Goal: Information Seeking & Learning: Learn about a topic

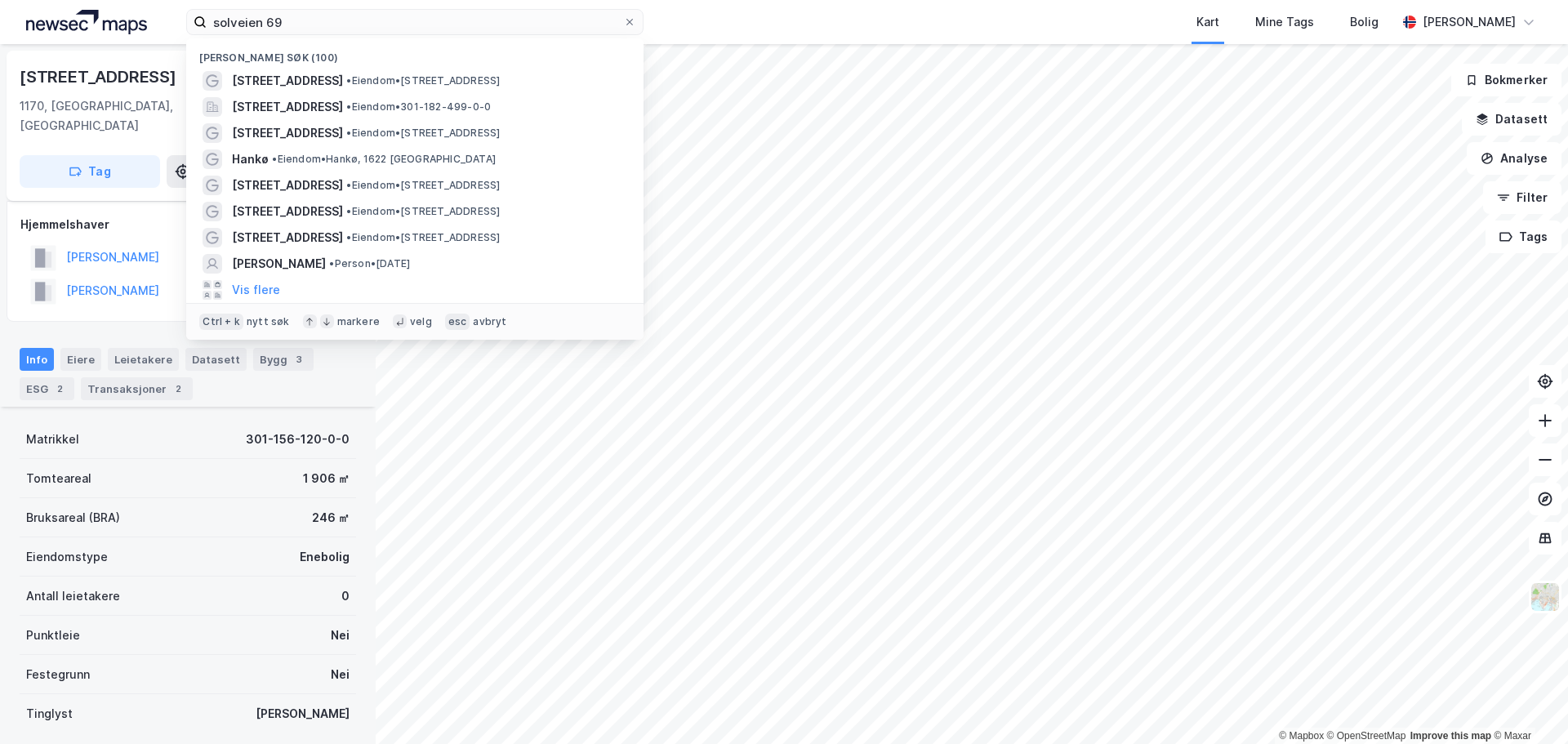
scroll to position [161, 0]
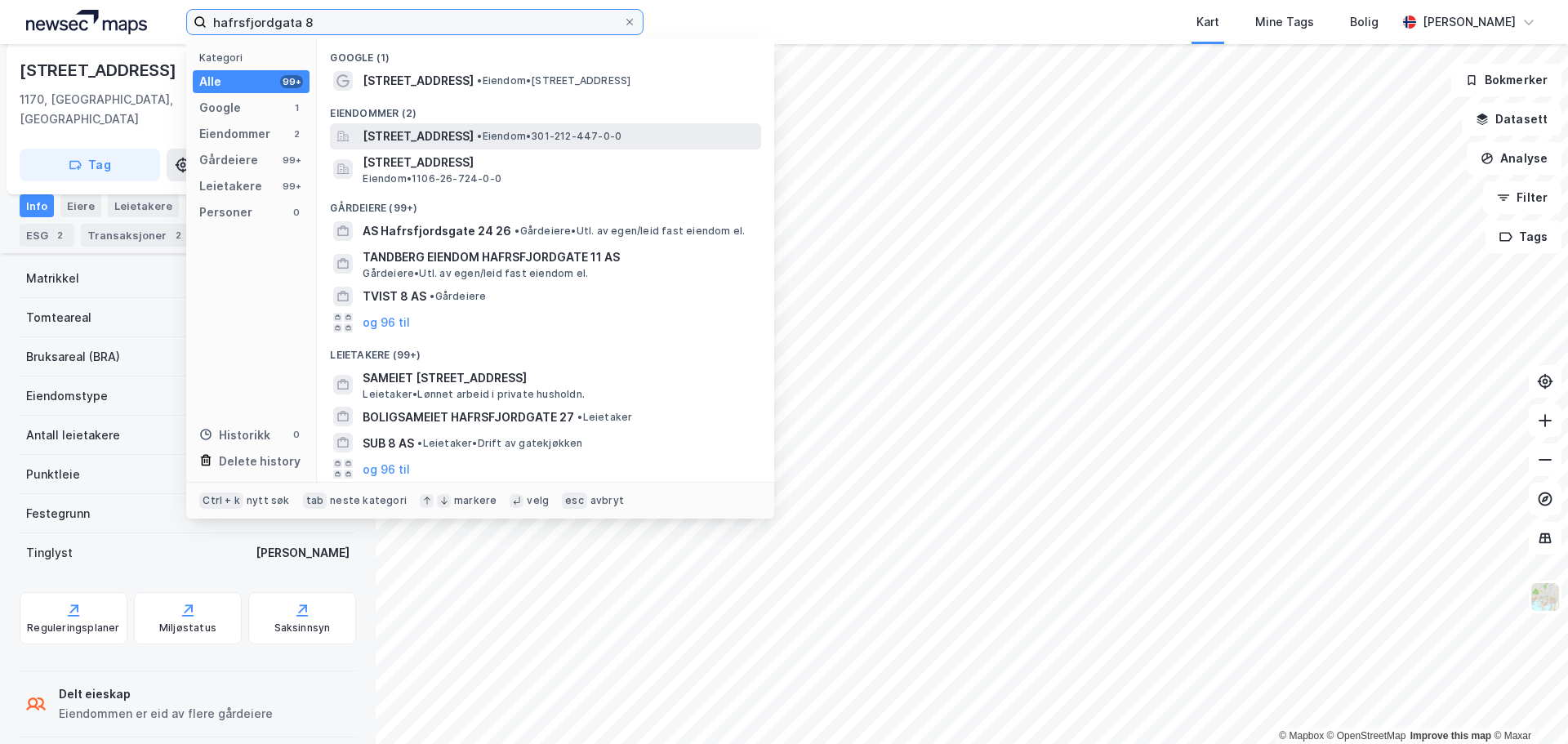
type input "hafrsfjordgata 8"
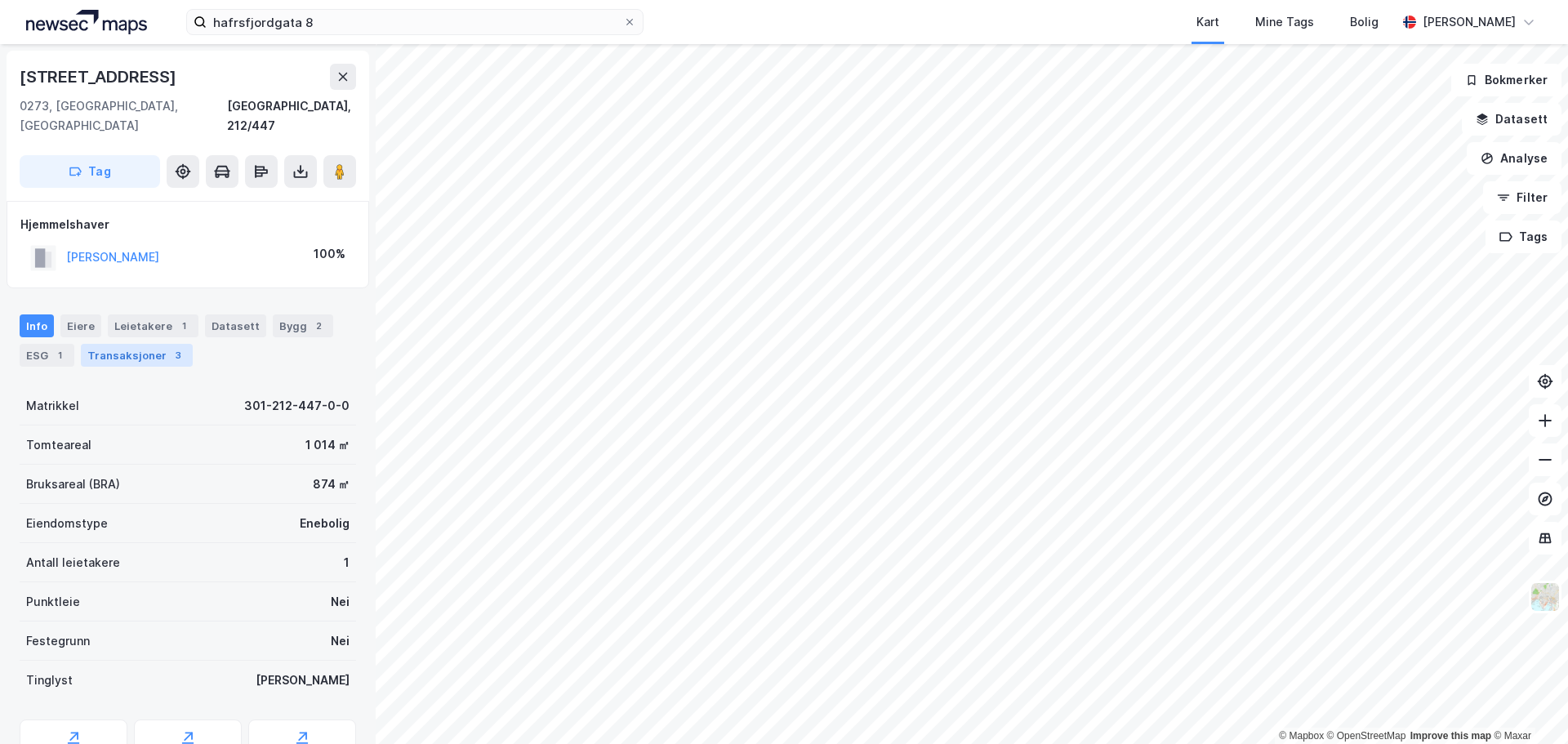
click at [157, 343] on div "Transaksjoner 3" at bounding box center [137, 355] width 112 height 23
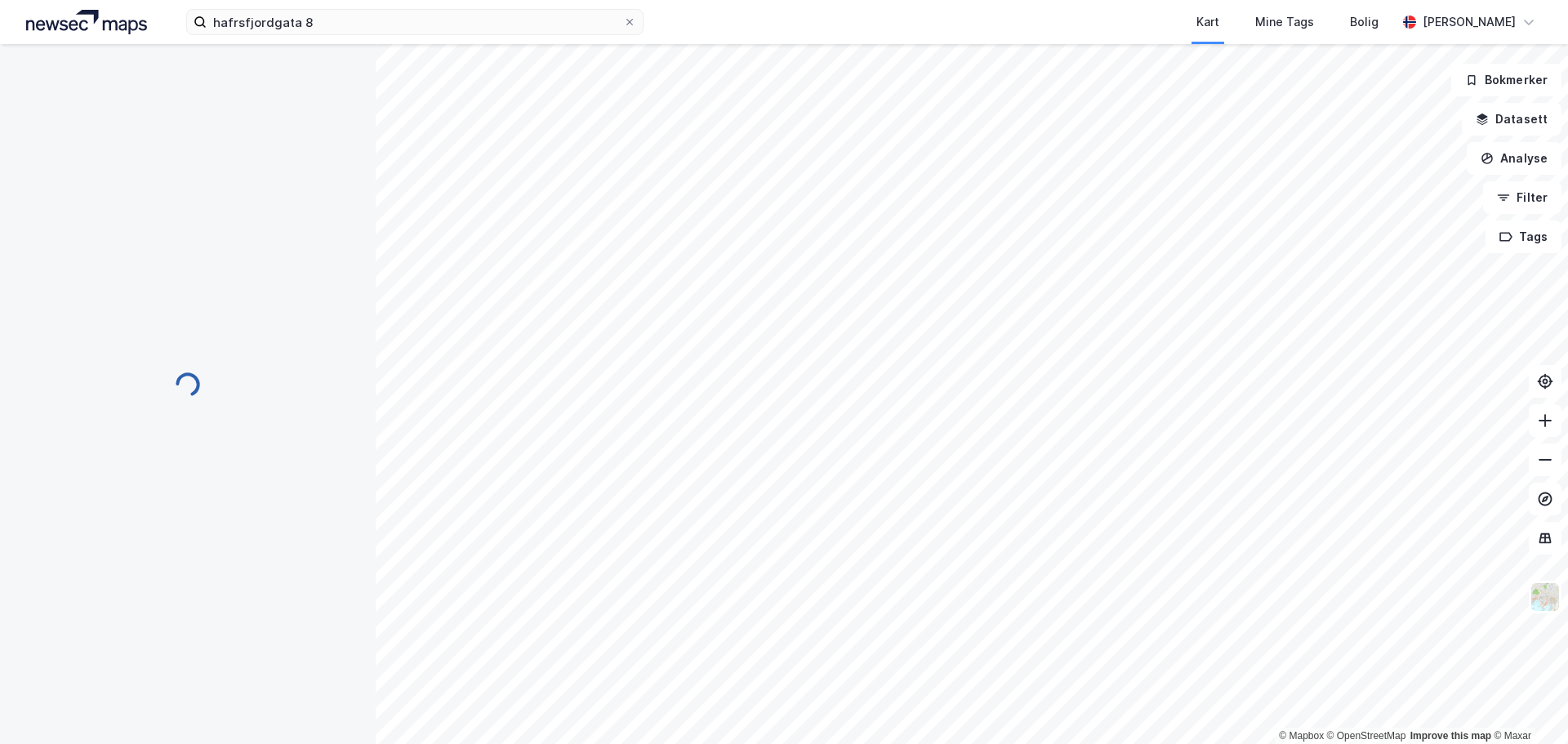
scroll to position [3, 0]
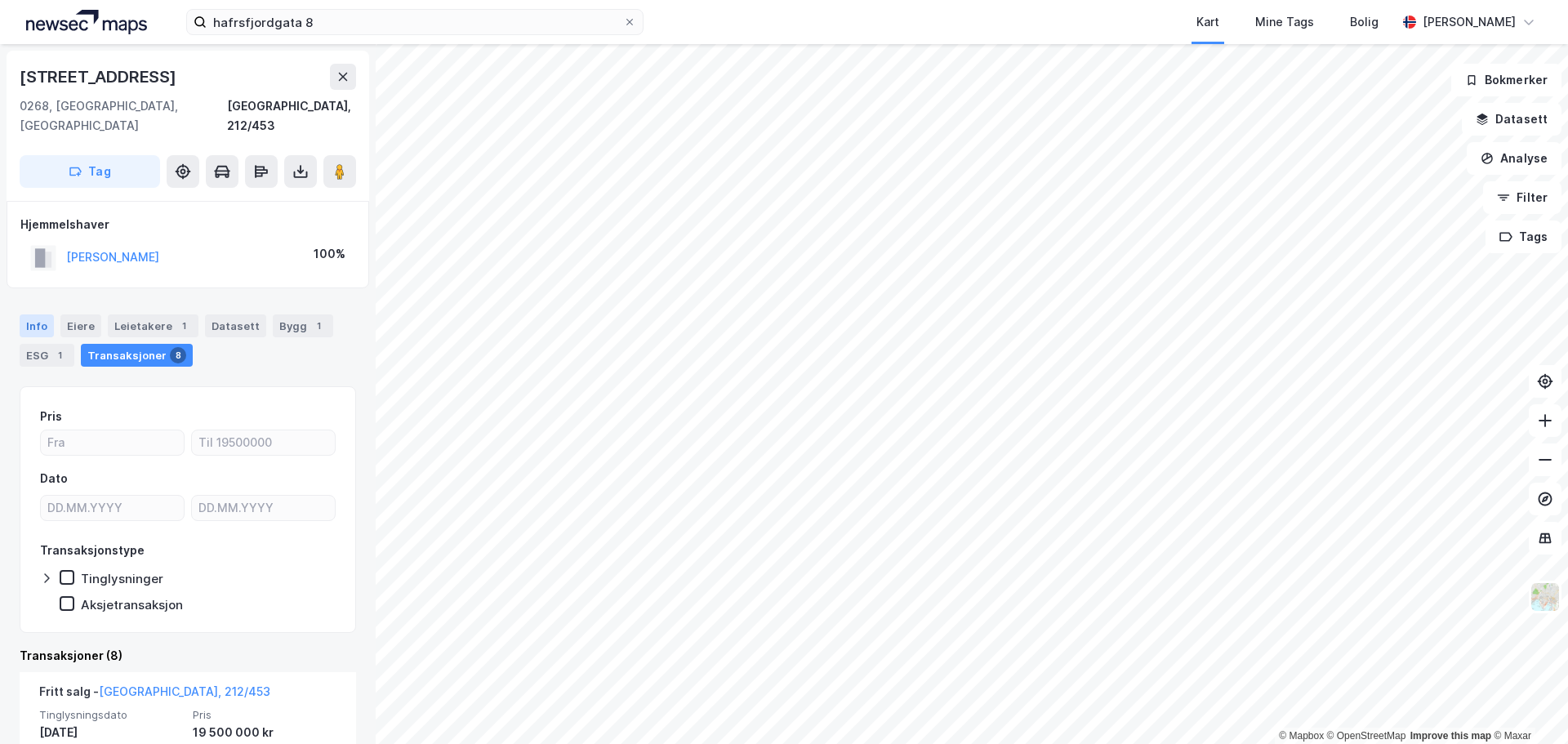
click at [22, 314] on div "Info" at bounding box center [36, 325] width 34 height 23
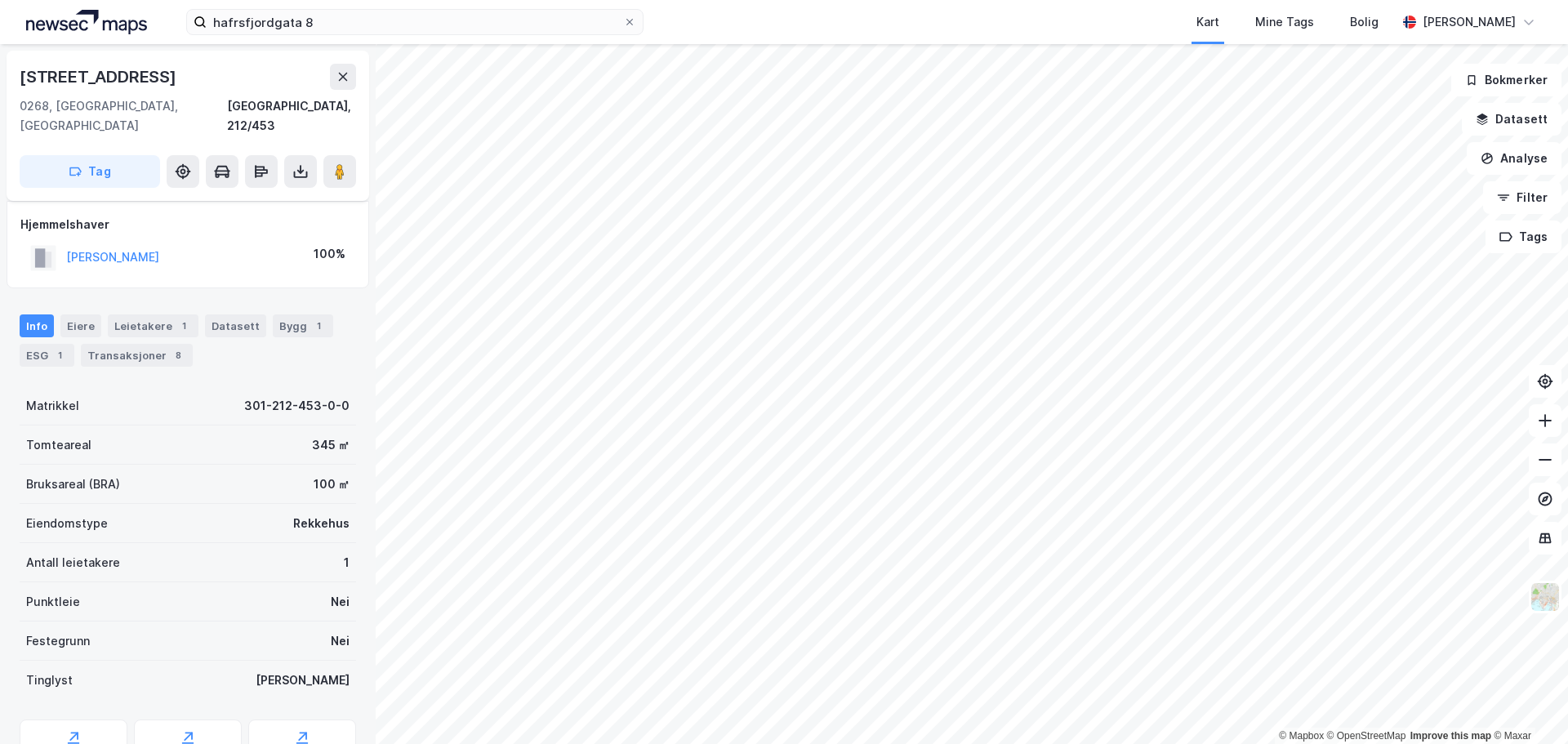
scroll to position [62, 0]
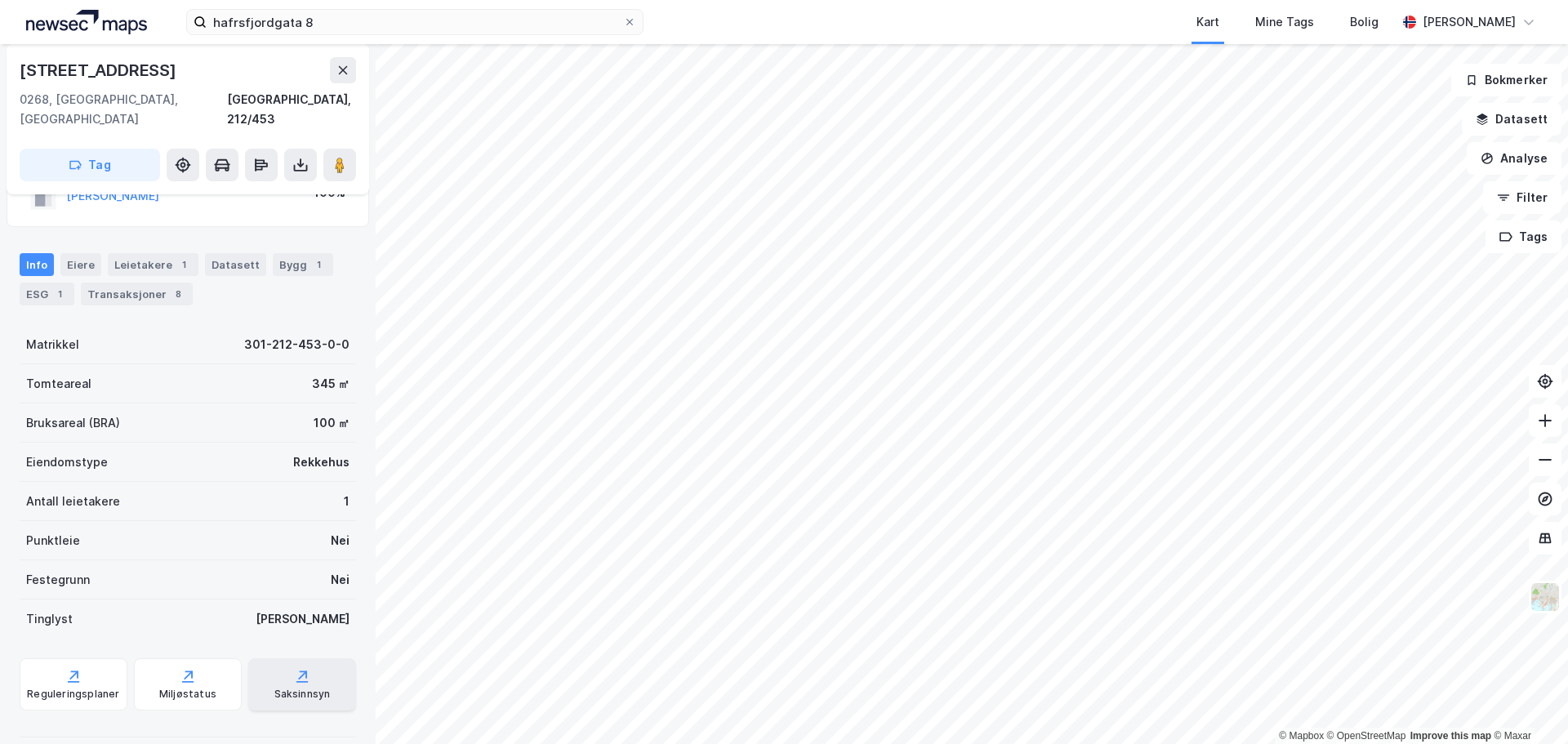
click at [293, 666] on div "Saksinnsyn" at bounding box center [302, 684] width 108 height 52
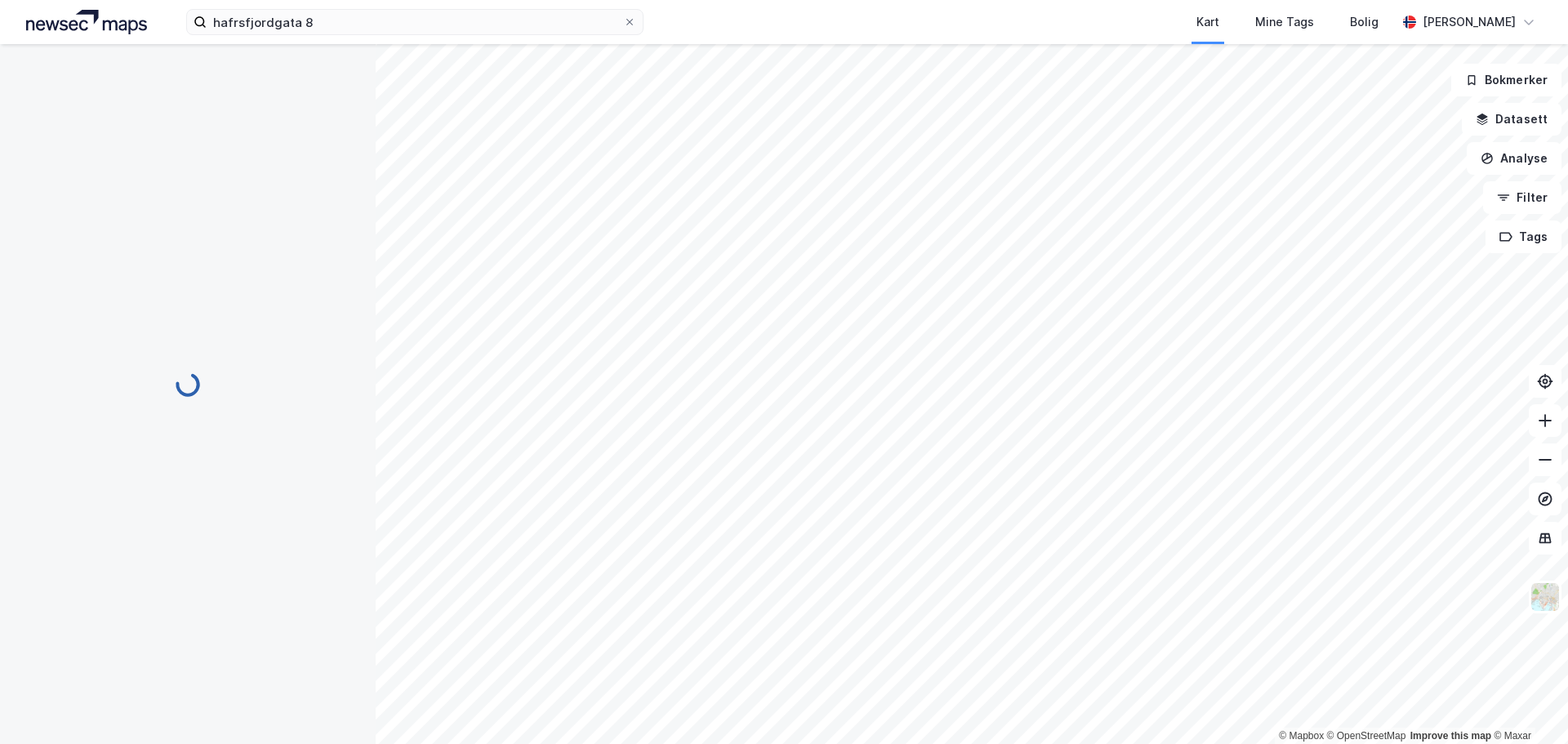
scroll to position [2, 0]
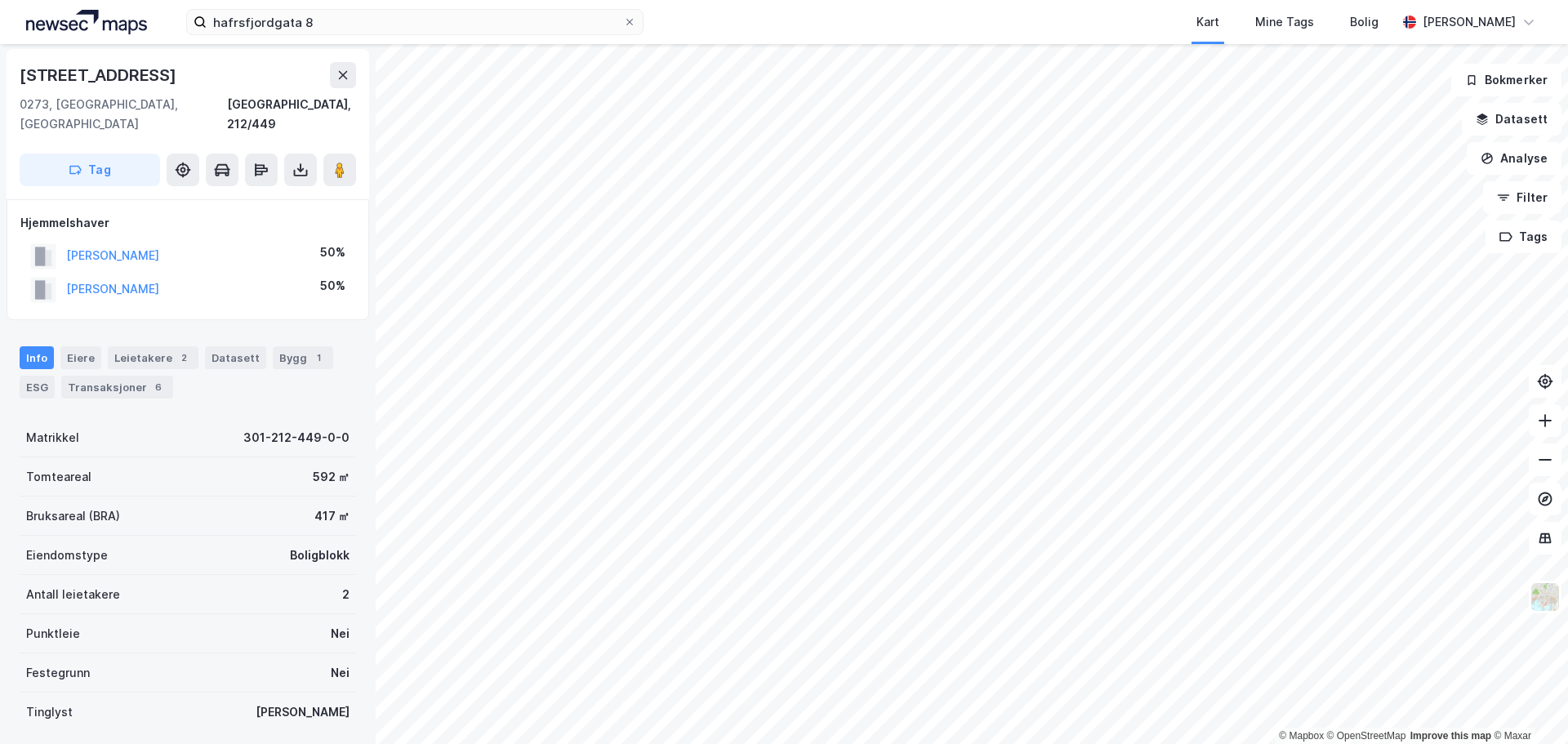
scroll to position [2, 0]
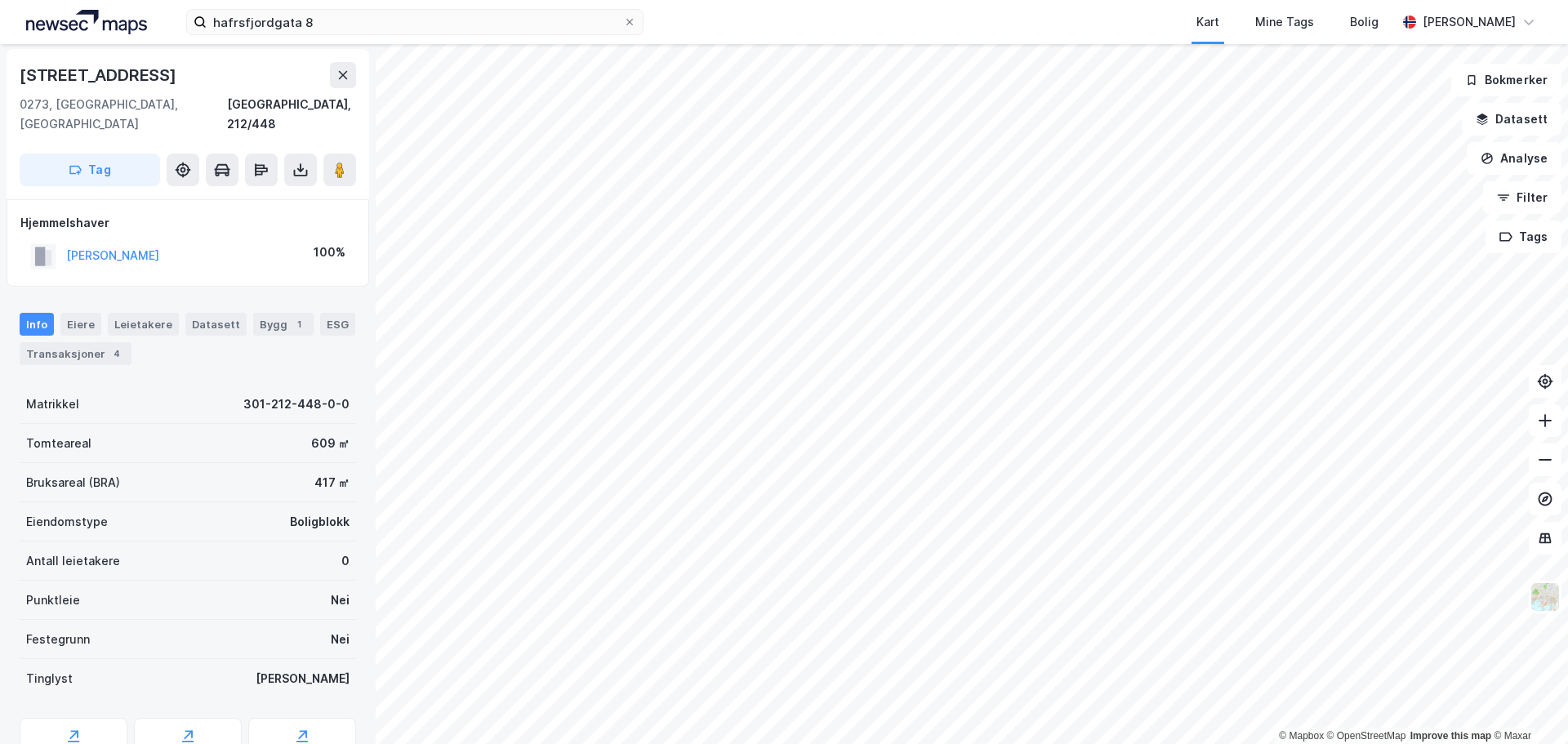
scroll to position [2, 0]
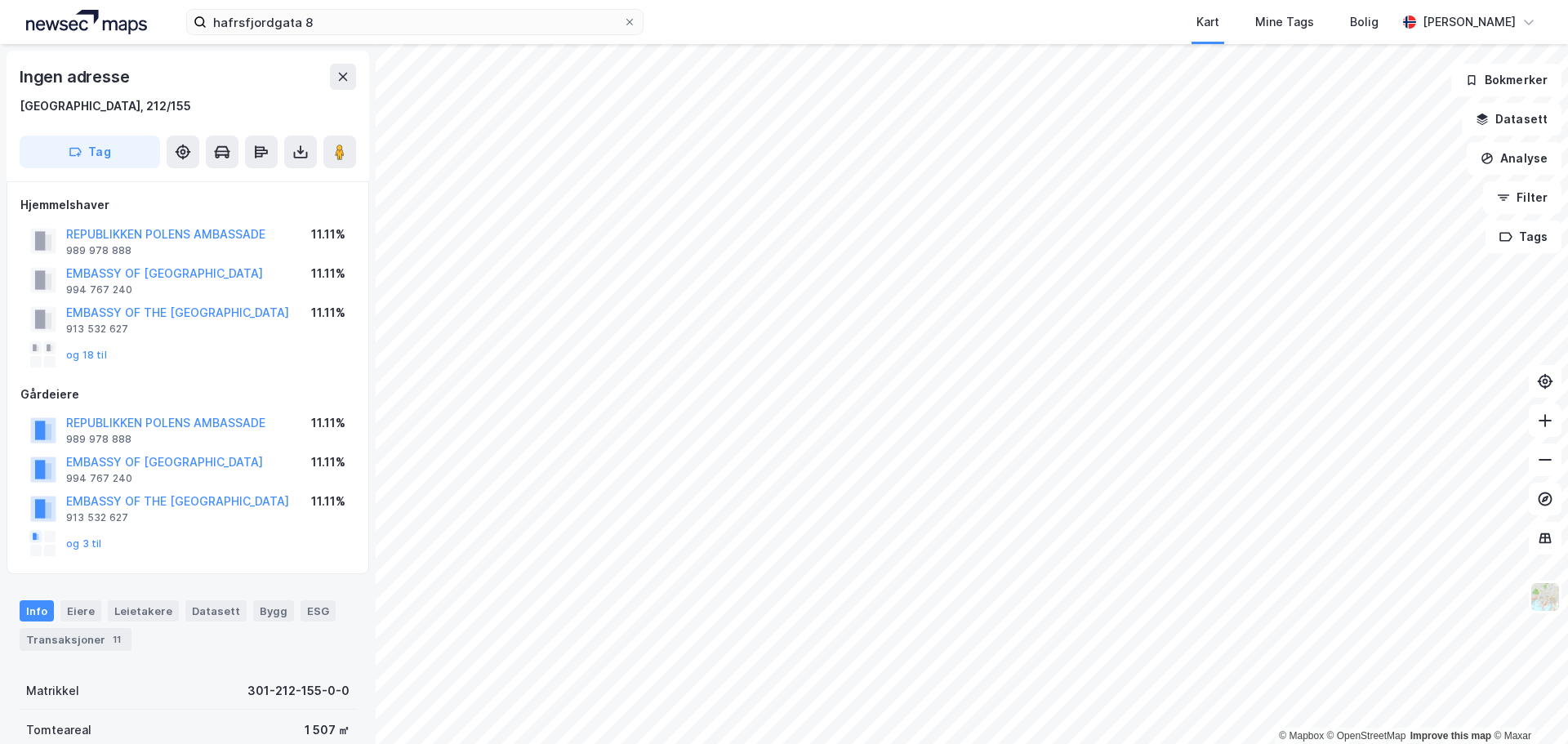
scroll to position [2, 0]
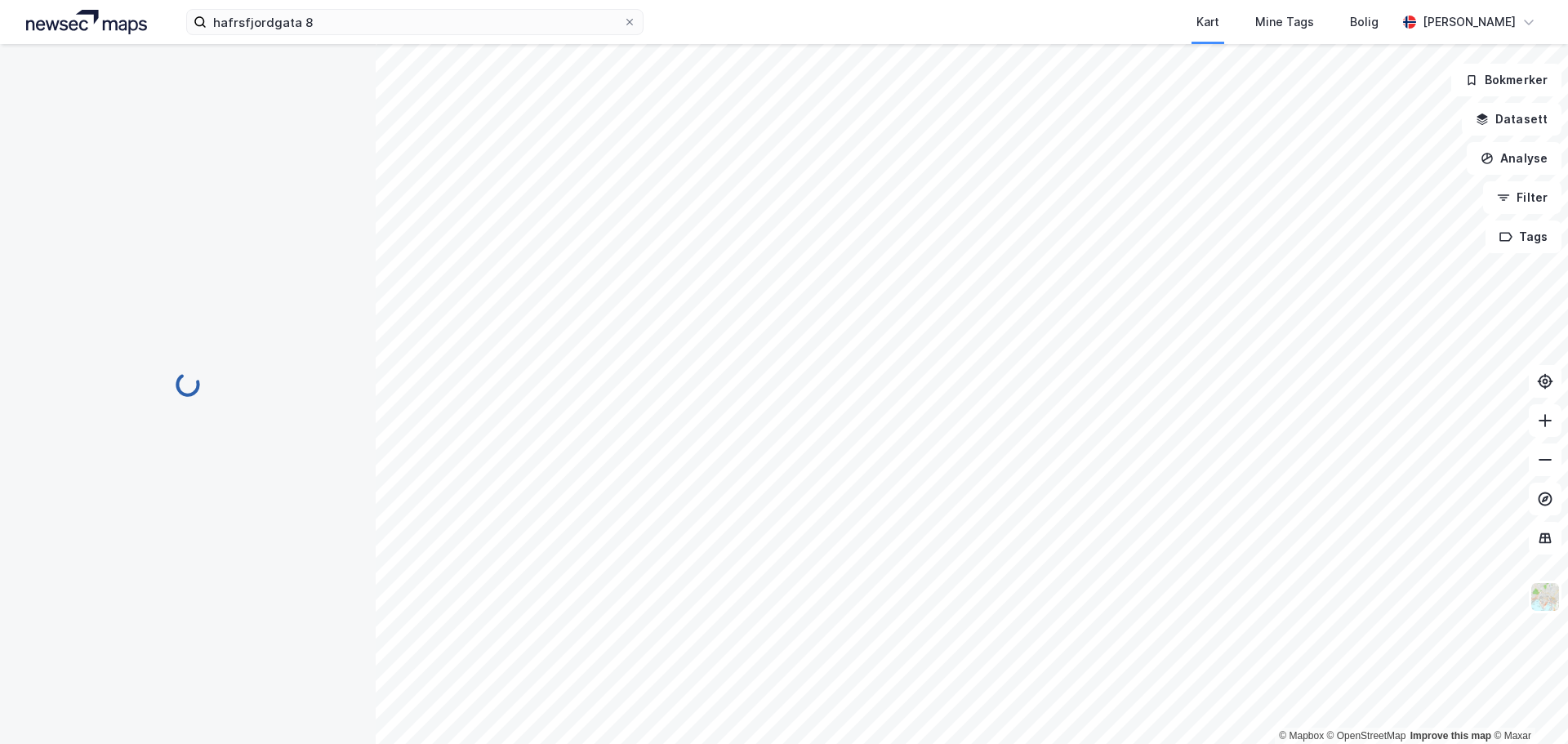
scroll to position [2, 0]
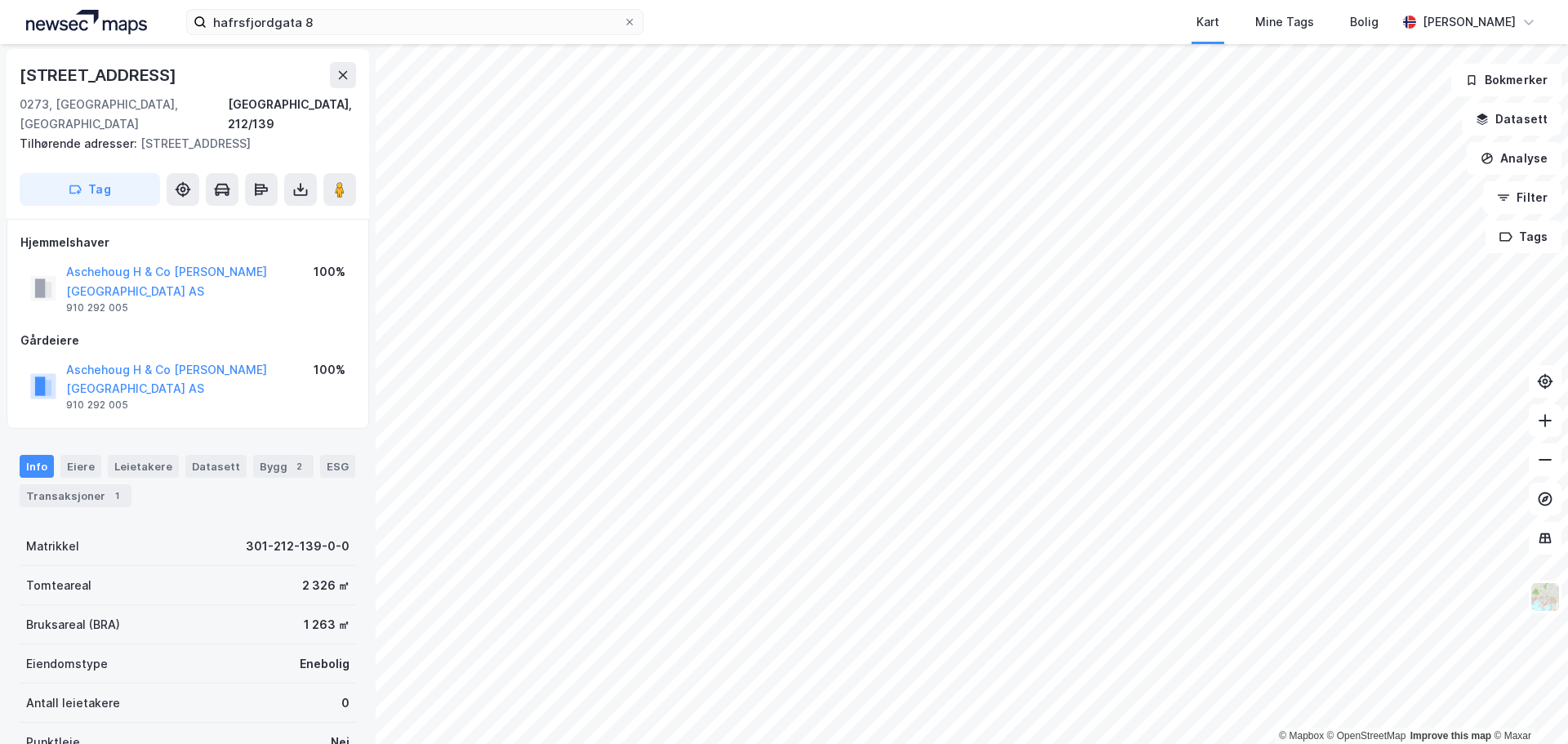
scroll to position [2, 0]
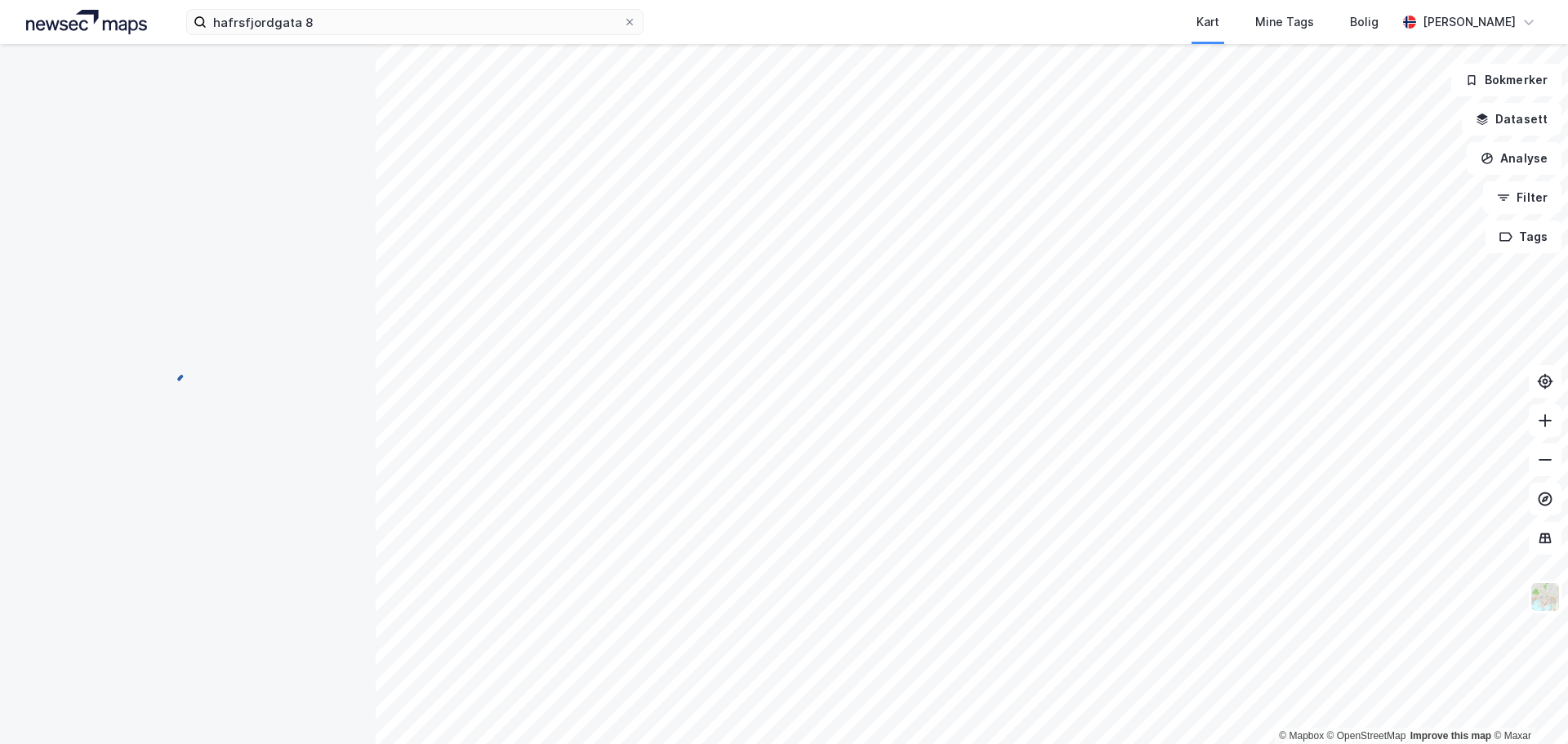
scroll to position [2, 0]
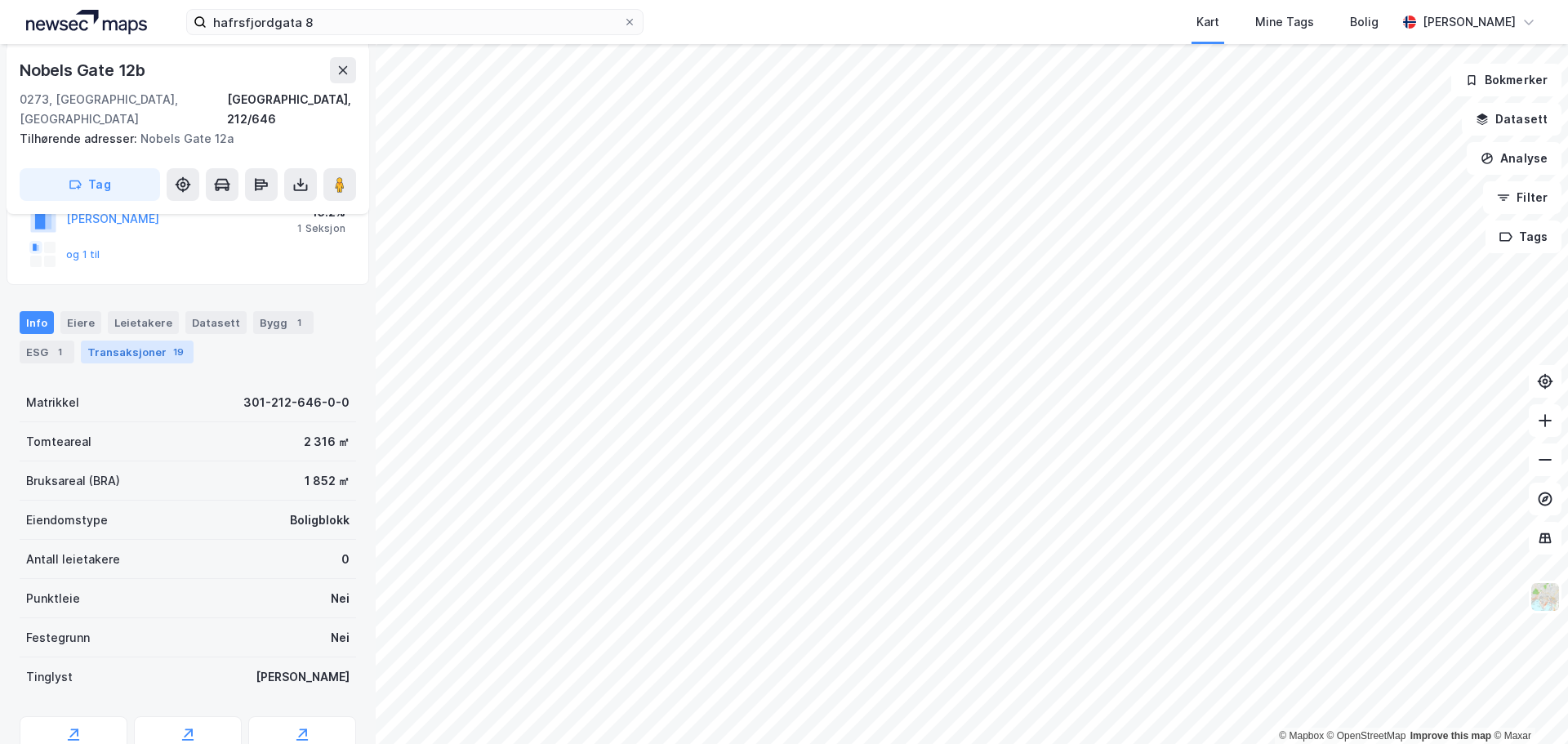
click at [141, 342] on div "Transaksjoner 19" at bounding box center [137, 352] width 112 height 23
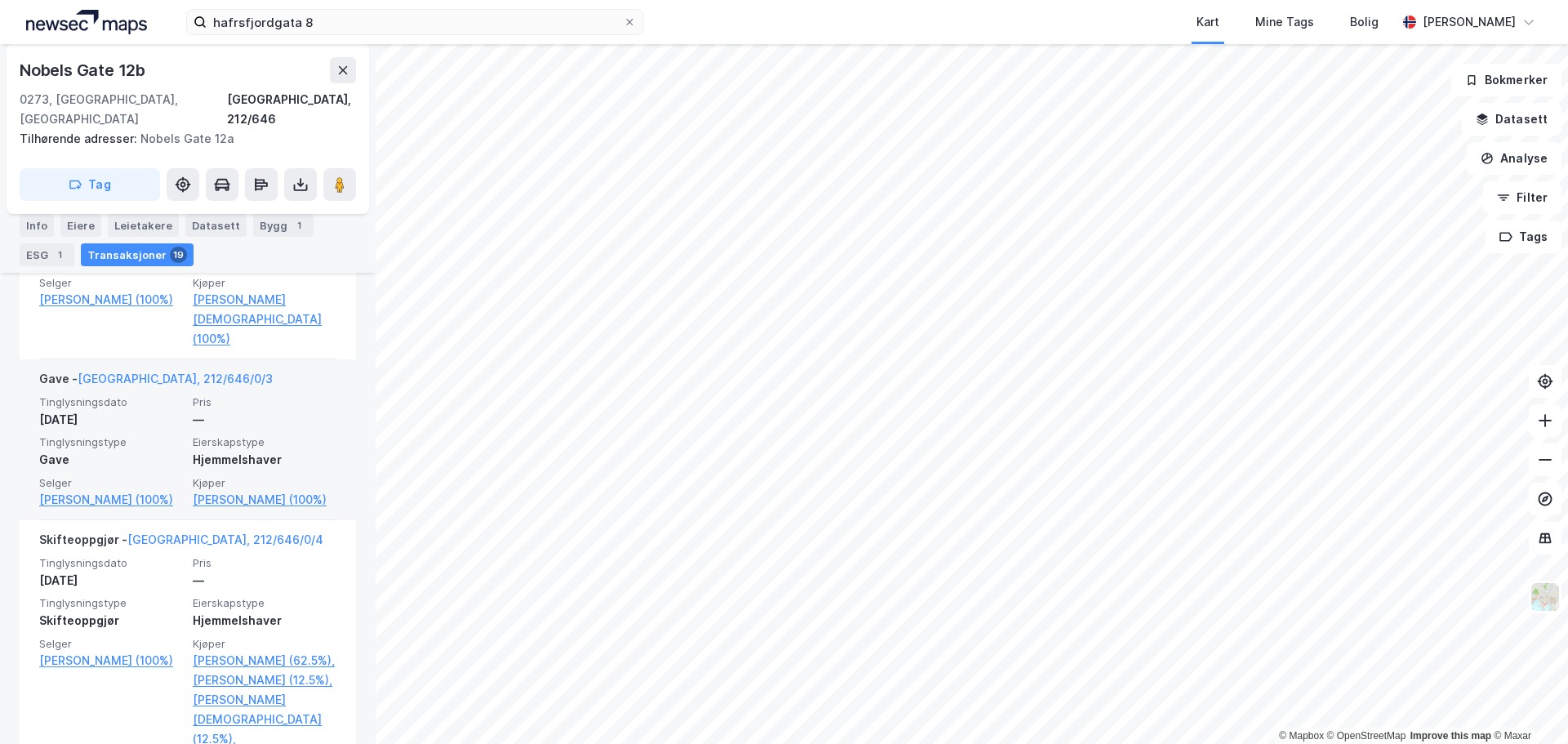
scroll to position [1717, 0]
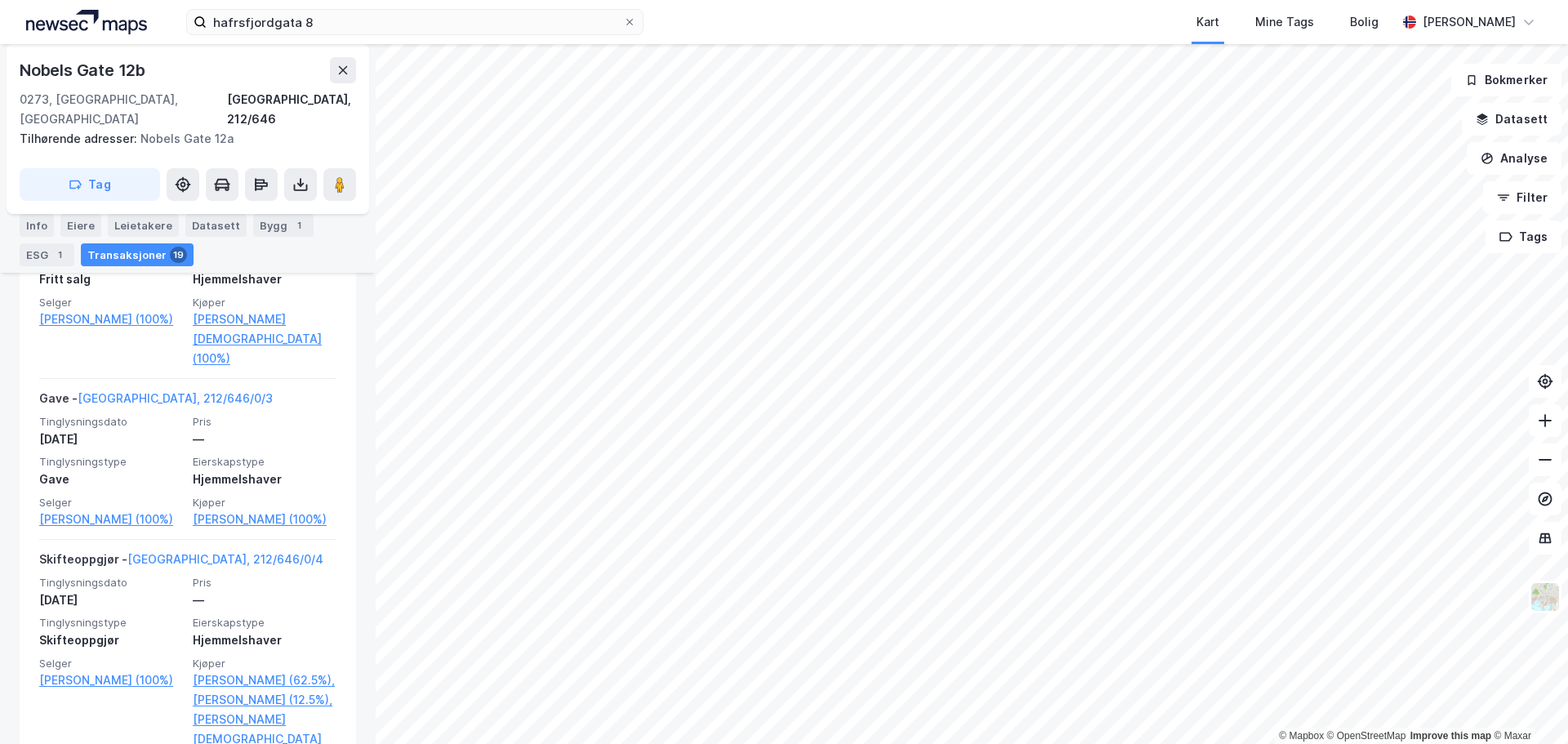
click at [961, 743] on html "hafrsfjordgata 8 Kart Mine Tags Bolig [PERSON_NAME] © Mapbox © OpenStreetMap Im…" at bounding box center [784, 372] width 1568 height 744
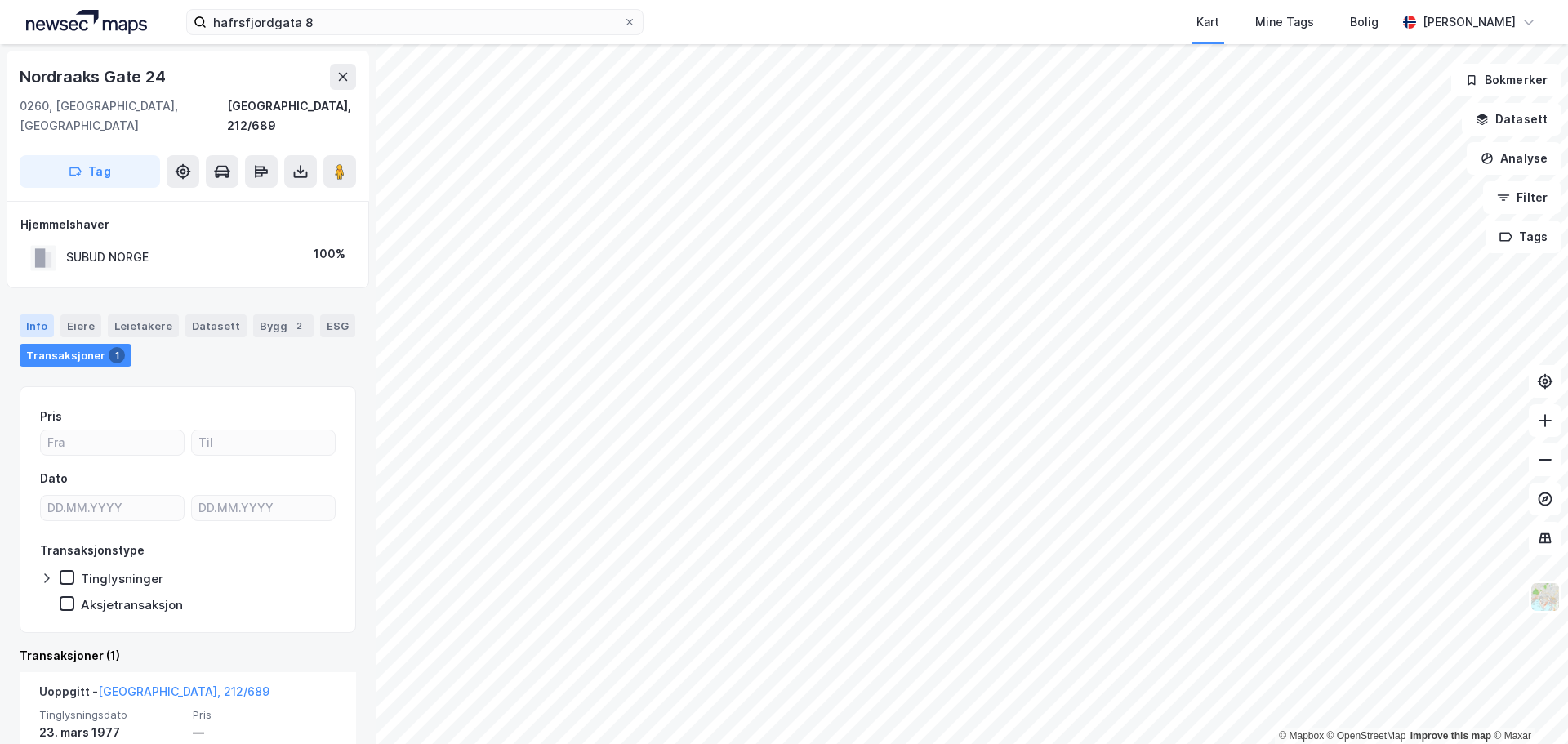
click at [29, 314] on div "Info" at bounding box center [36, 325] width 34 height 23
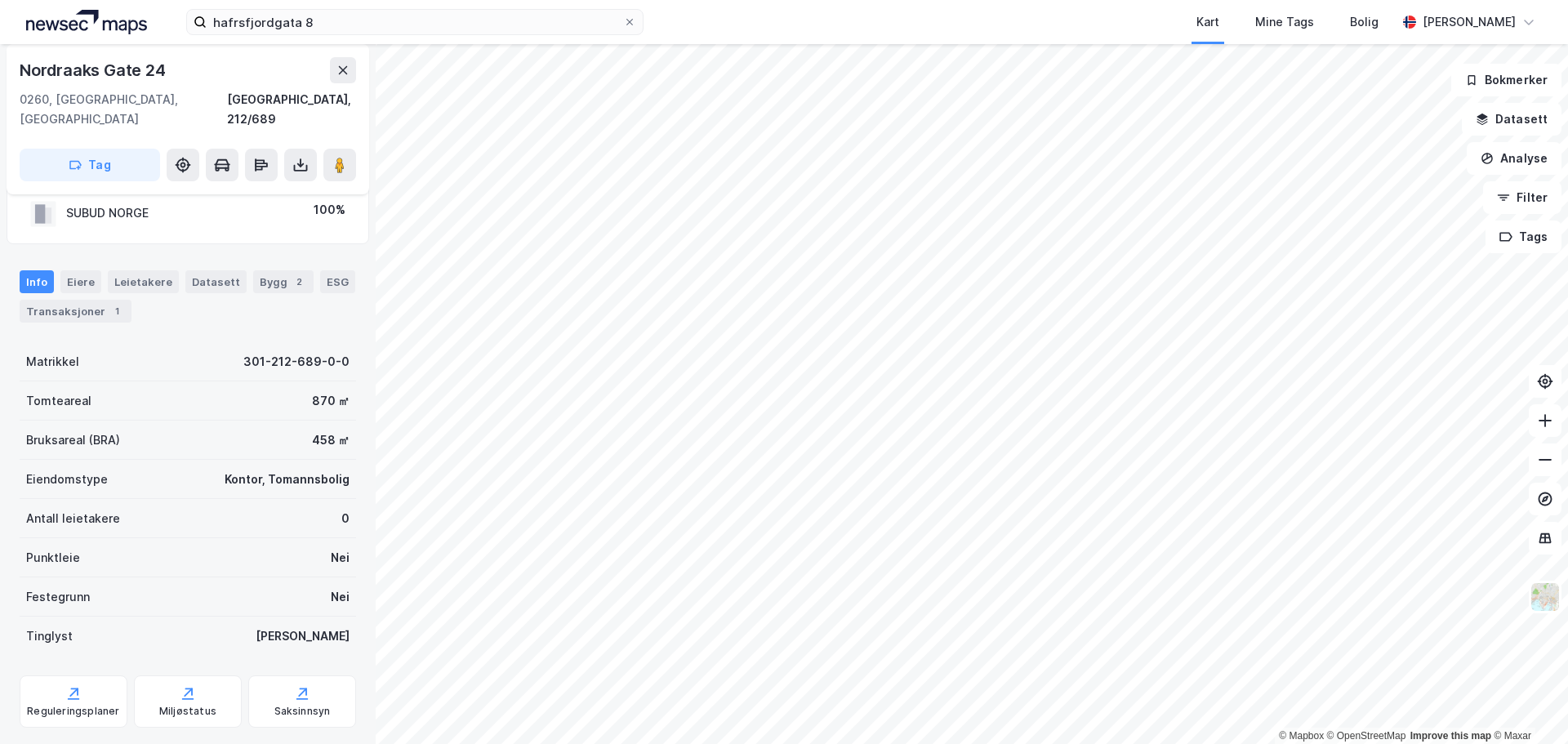
scroll to position [62, 0]
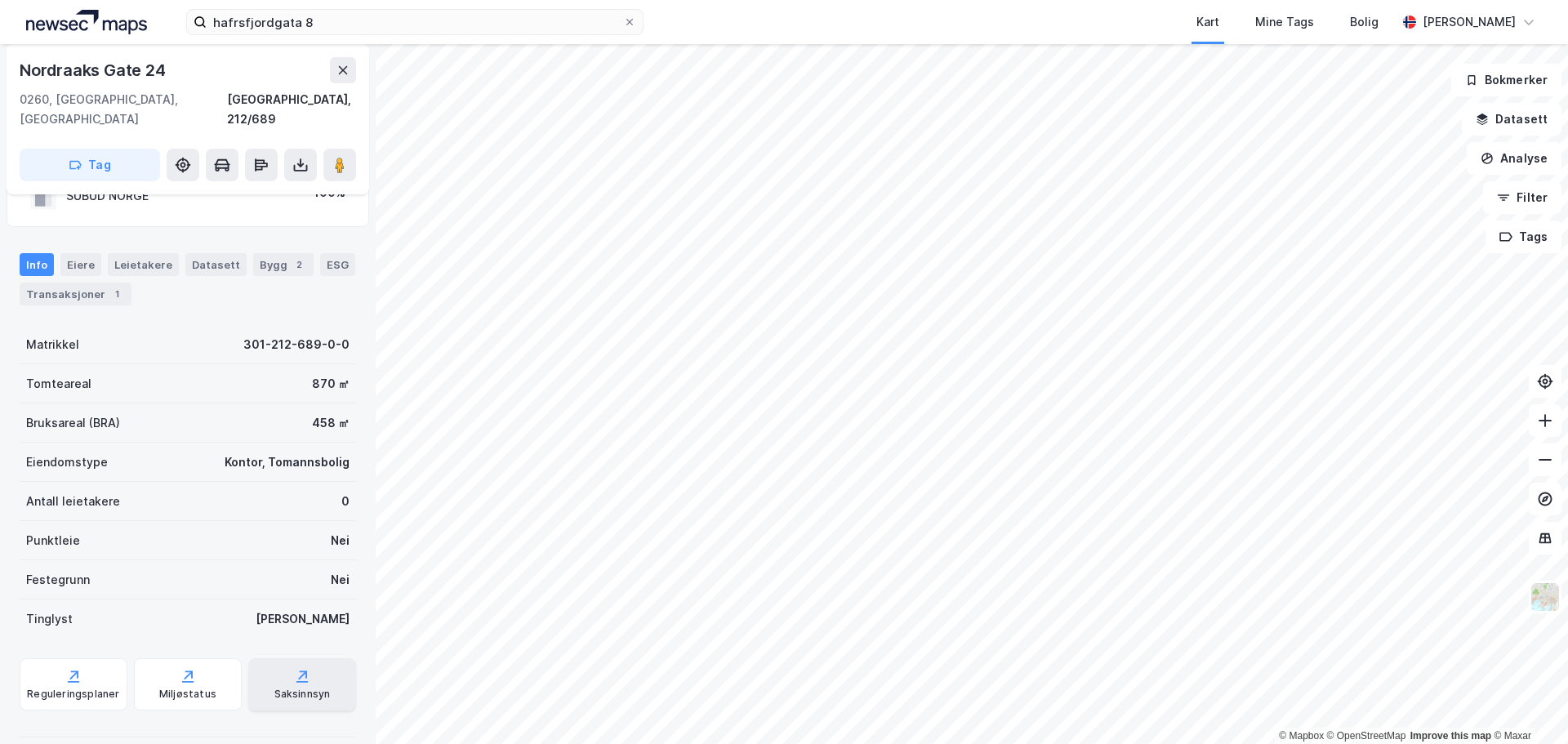
click at [298, 668] on icon at bounding box center [302, 677] width 17 height 17
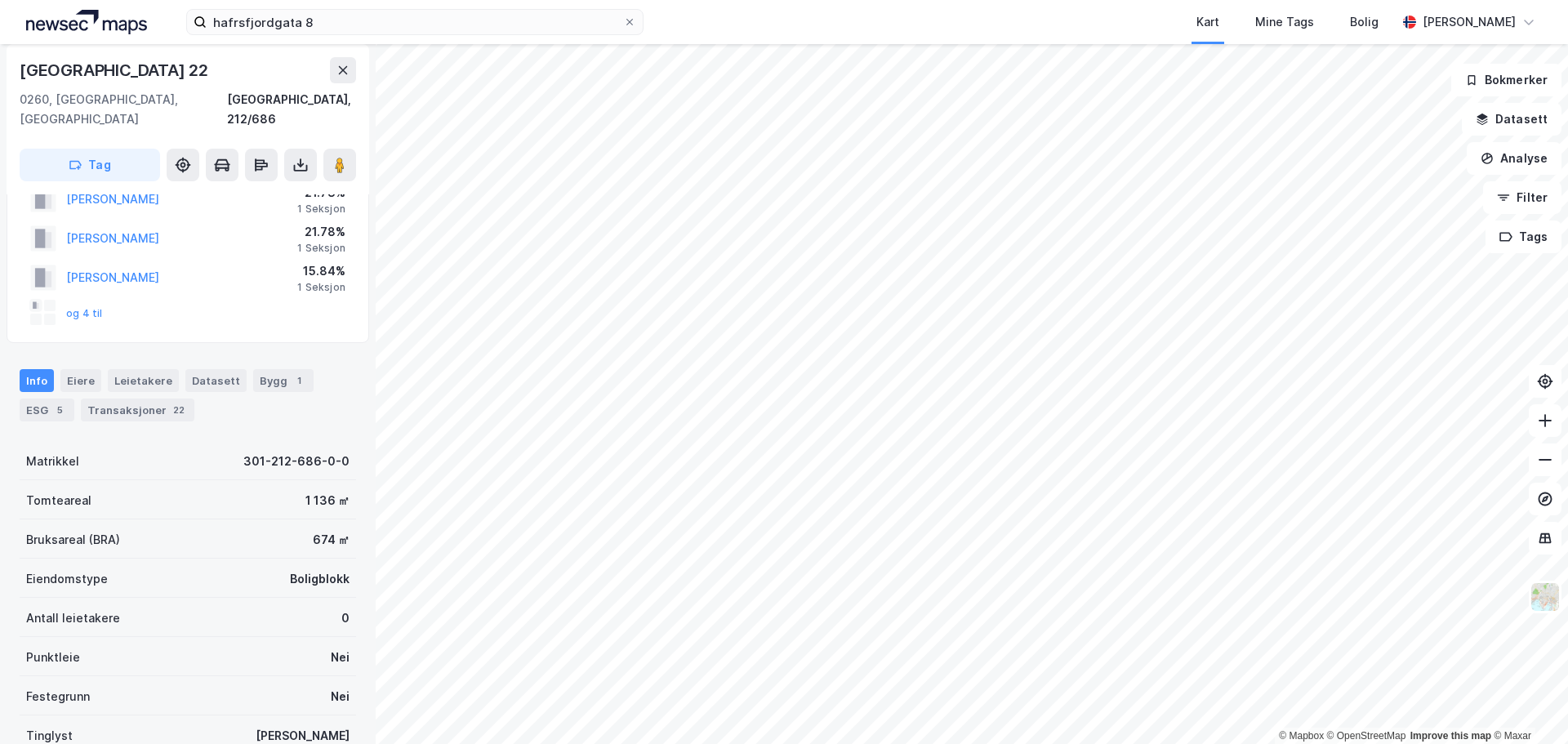
scroll to position [62, 0]
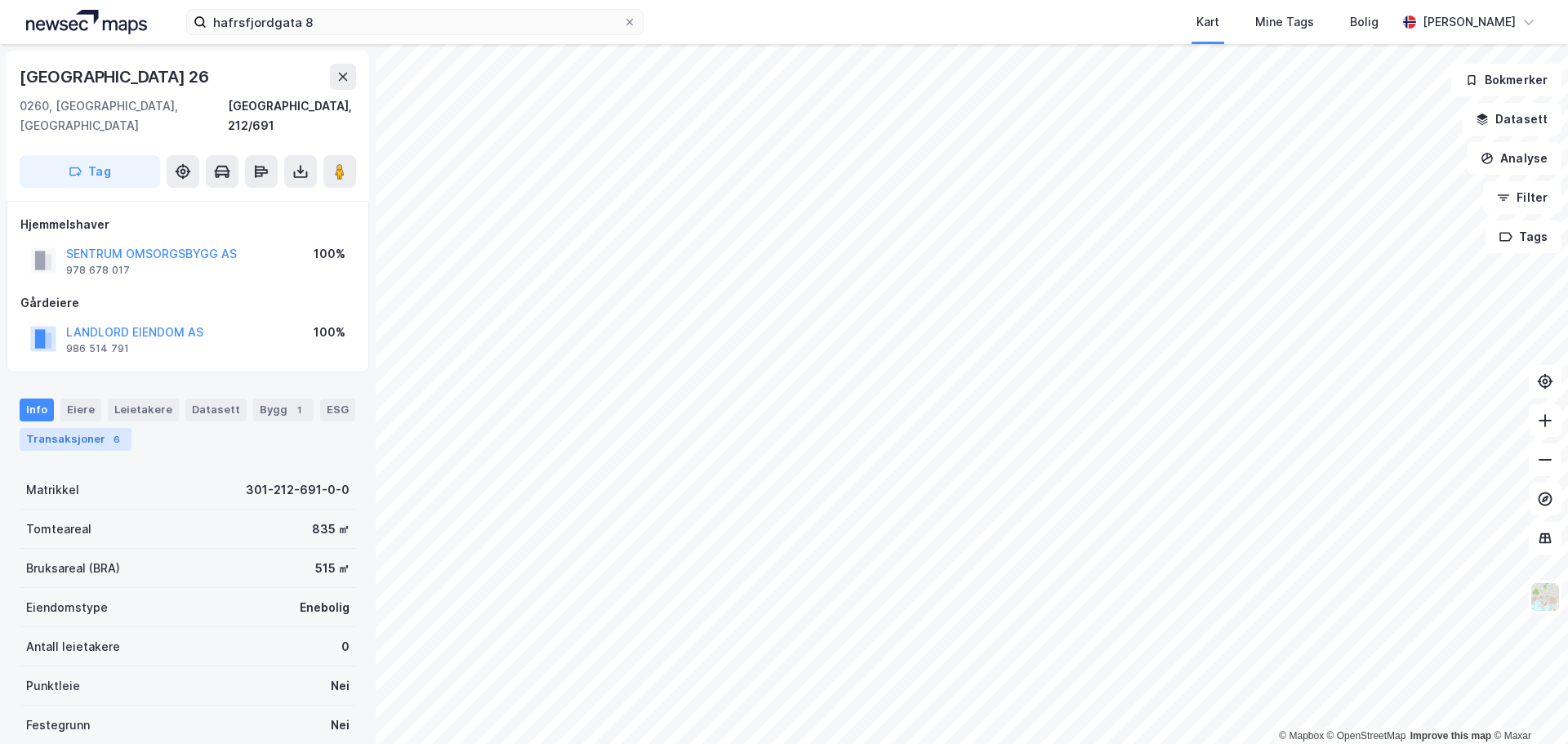
click at [88, 428] on div "Transaksjoner 6" at bounding box center [75, 439] width 112 height 23
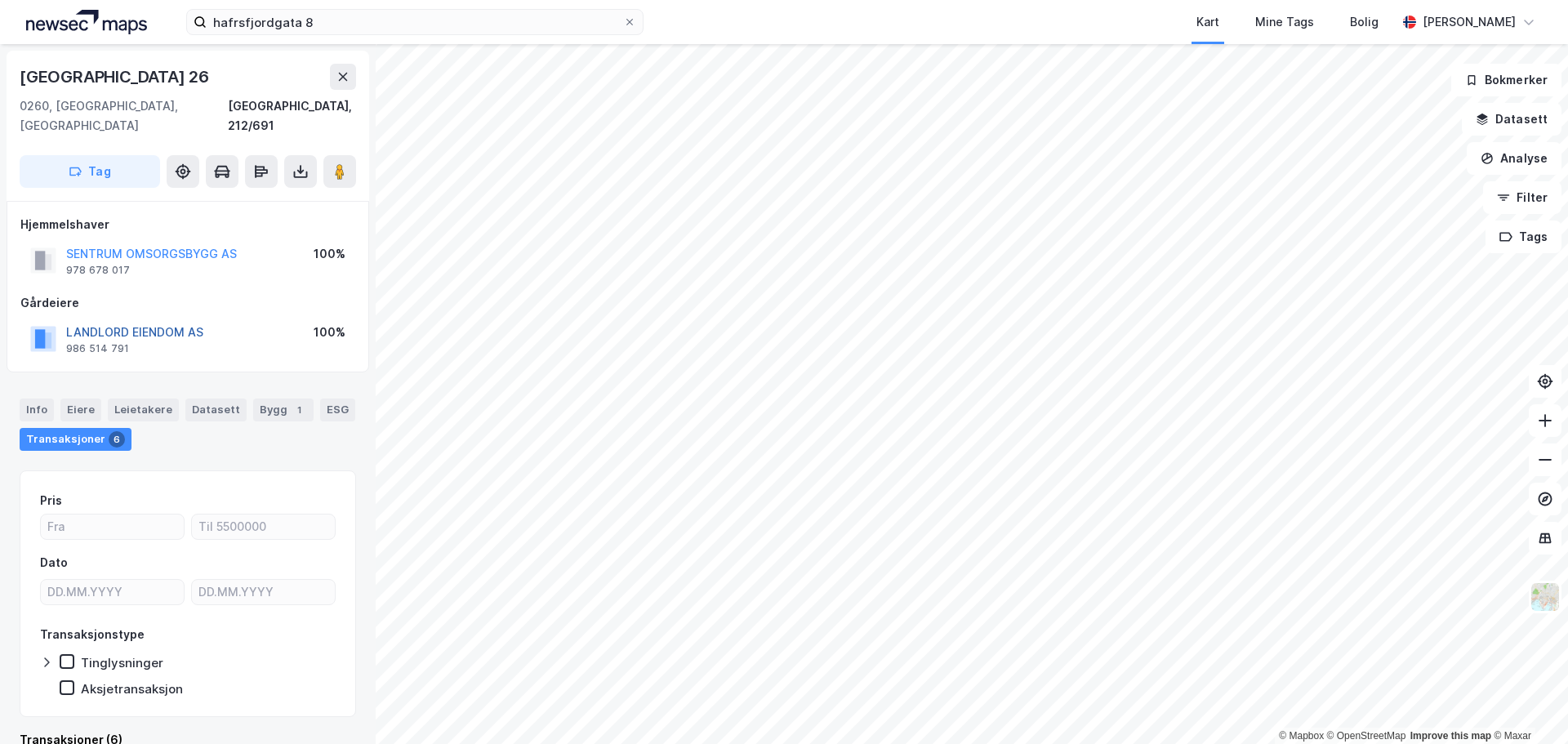
click at [0, 0] on button "LANDLORD EIENDOM AS" at bounding box center [0, 0] width 0 height 0
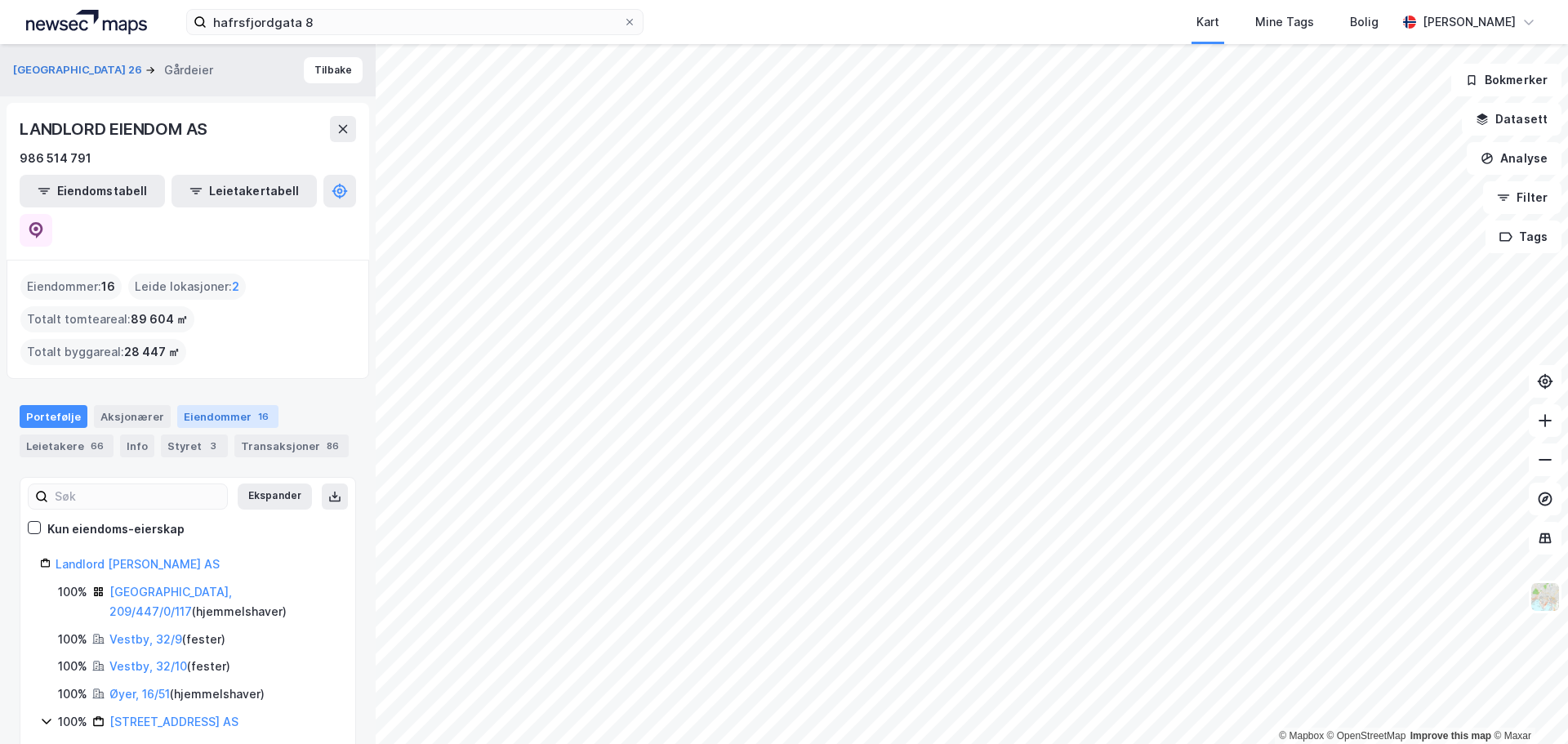
click at [255, 409] on div "16" at bounding box center [263, 417] width 17 height 17
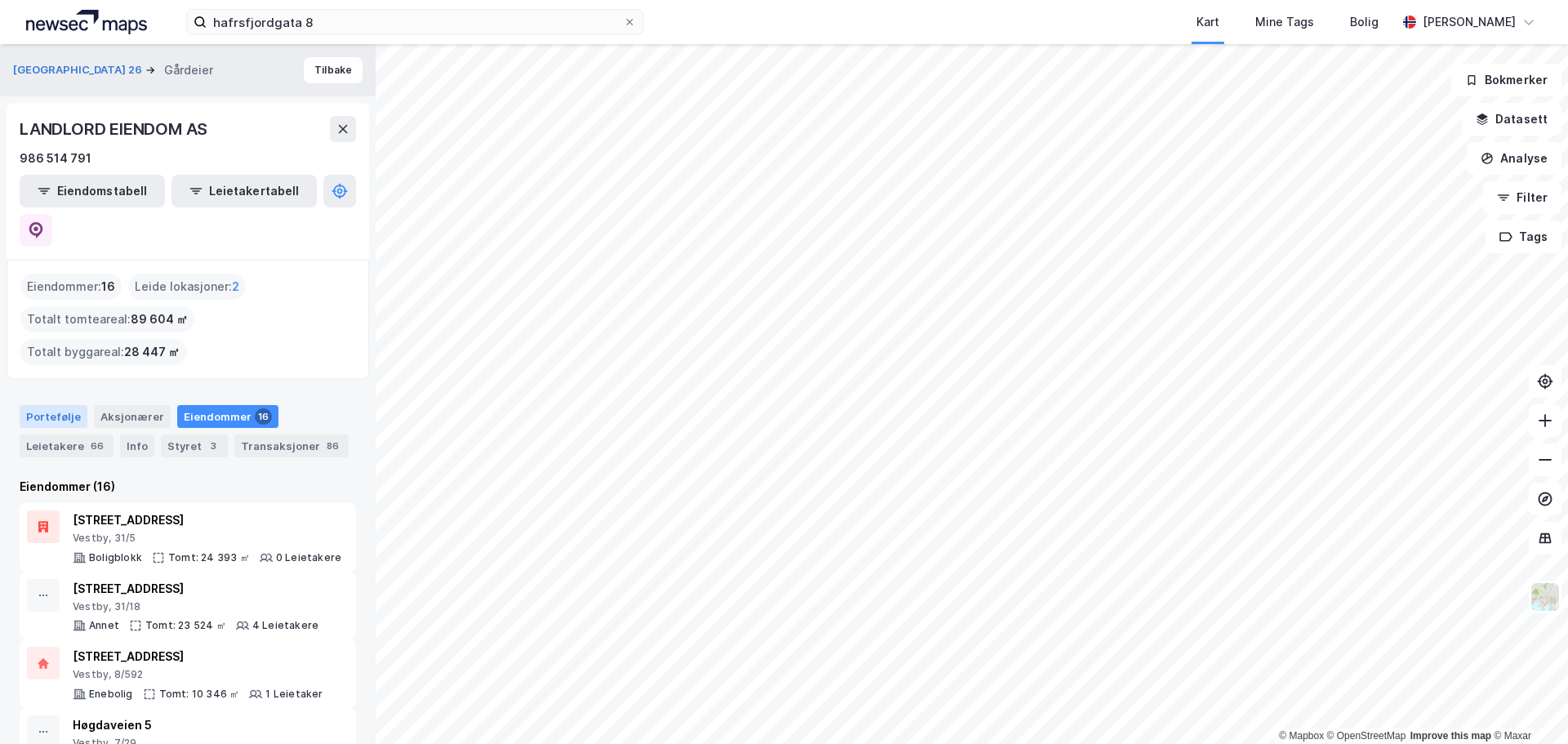
click at [63, 405] on div "Portefølje" at bounding box center [53, 416] width 68 height 23
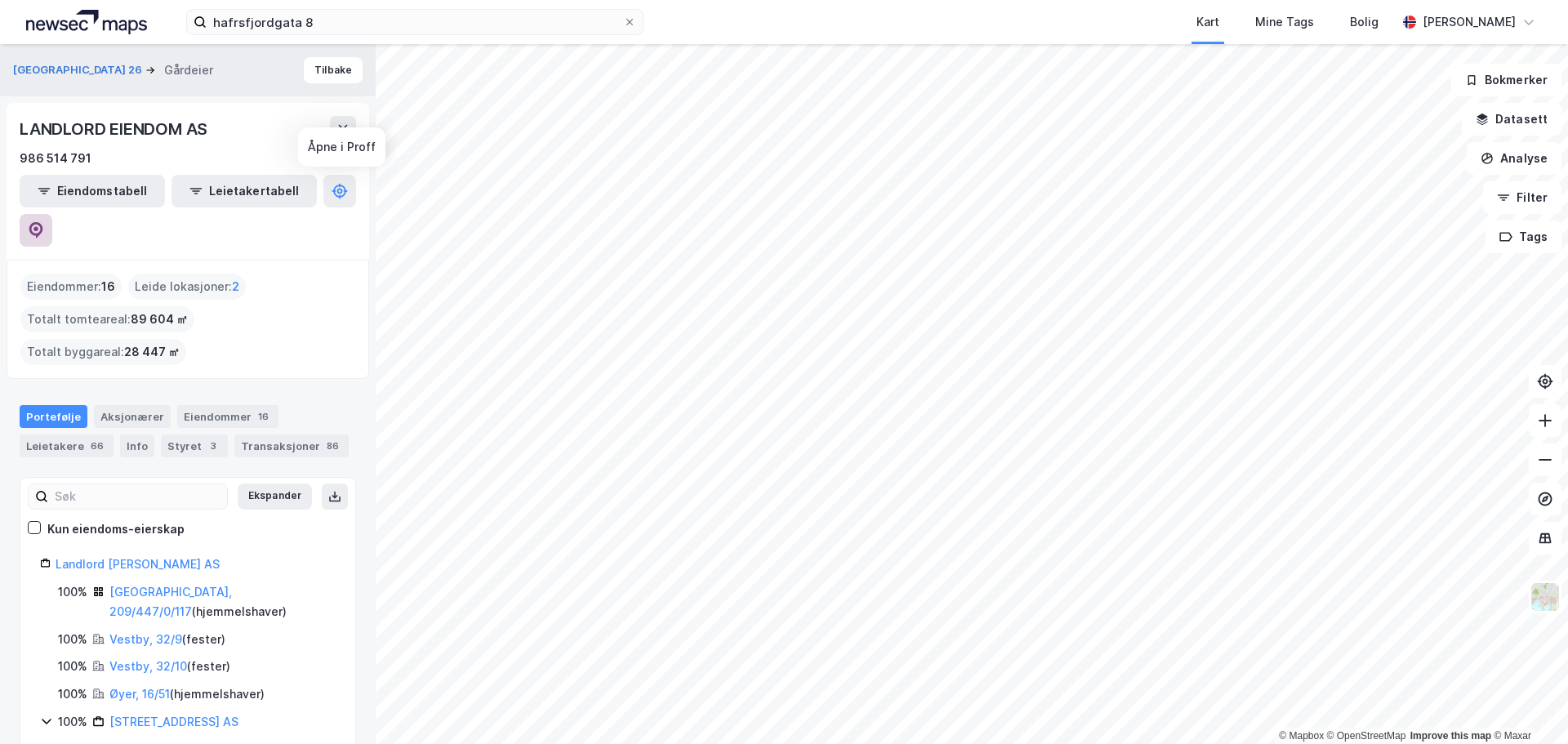
click at [43, 222] on icon at bounding box center [36, 230] width 14 height 17
click at [72, 156] on div "986 514 791" at bounding box center [55, 157] width 72 height 19
click at [98, 157] on div "986 514 791" at bounding box center [187, 157] width 336 height 19
